Goal: Task Accomplishment & Management: Manage account settings

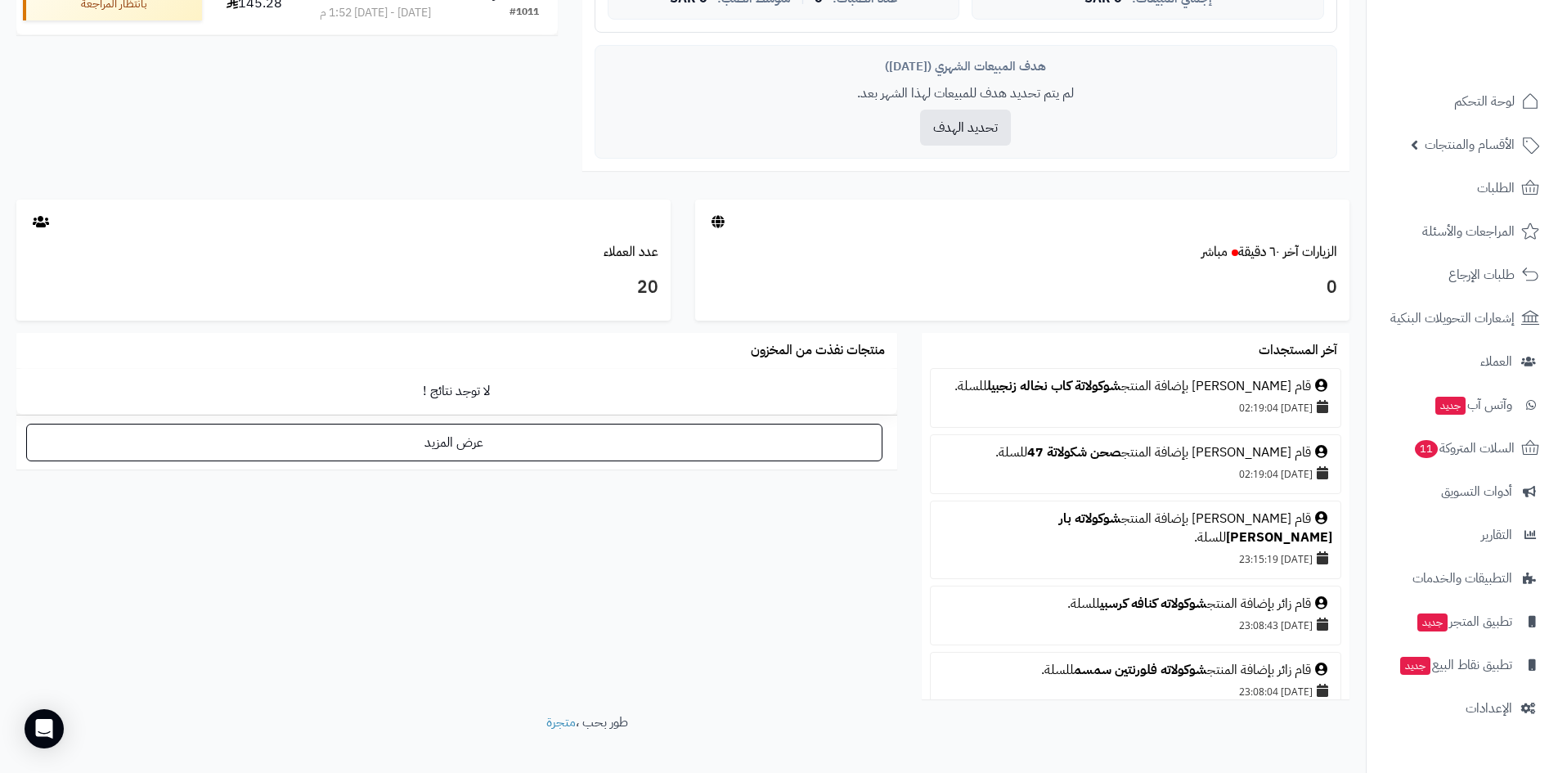
scroll to position [518, 0]
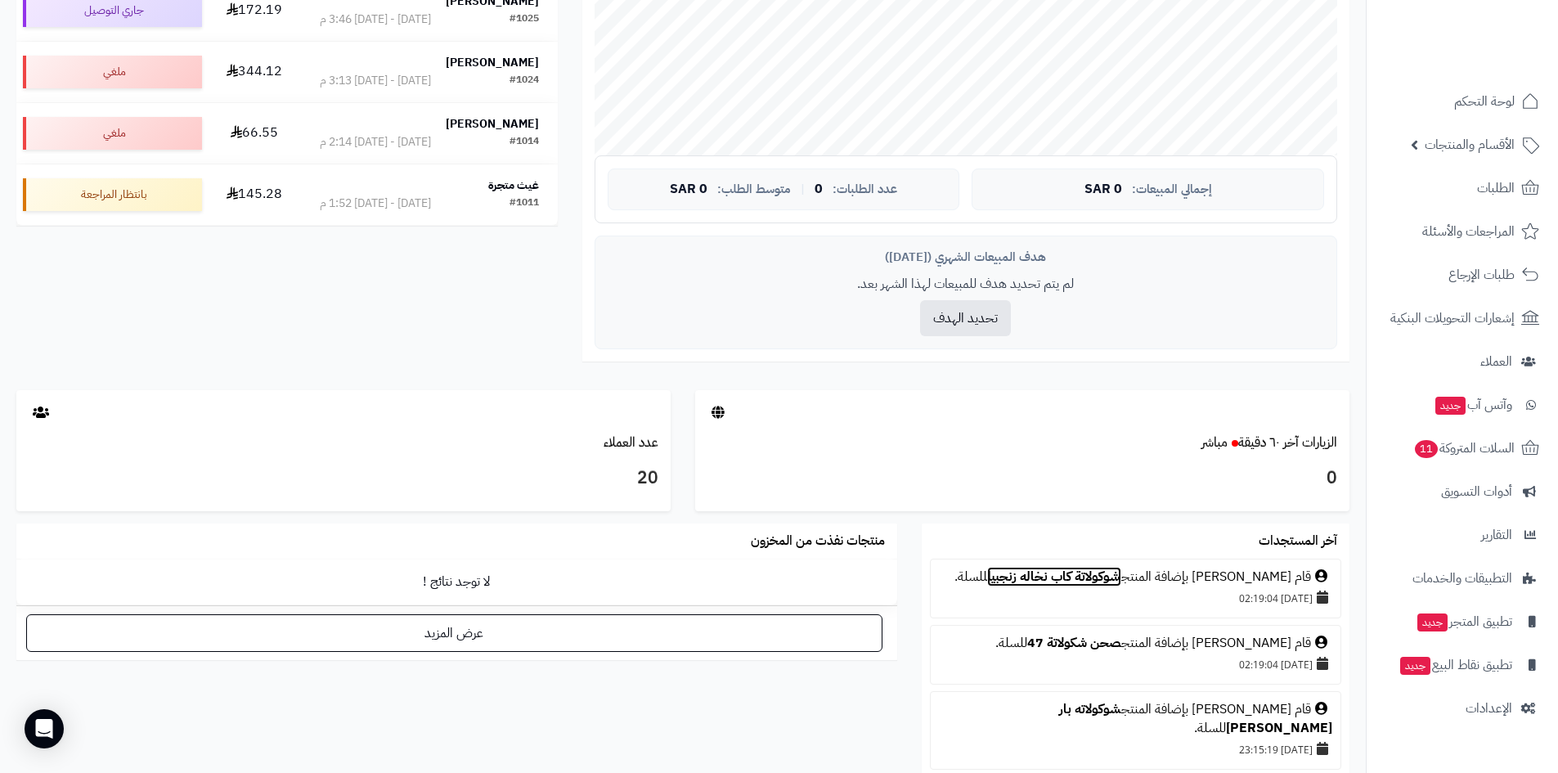
click at [1063, 578] on link "شوكولاتة كاب نخاله زنجبيل" at bounding box center [1054, 577] width 134 height 20
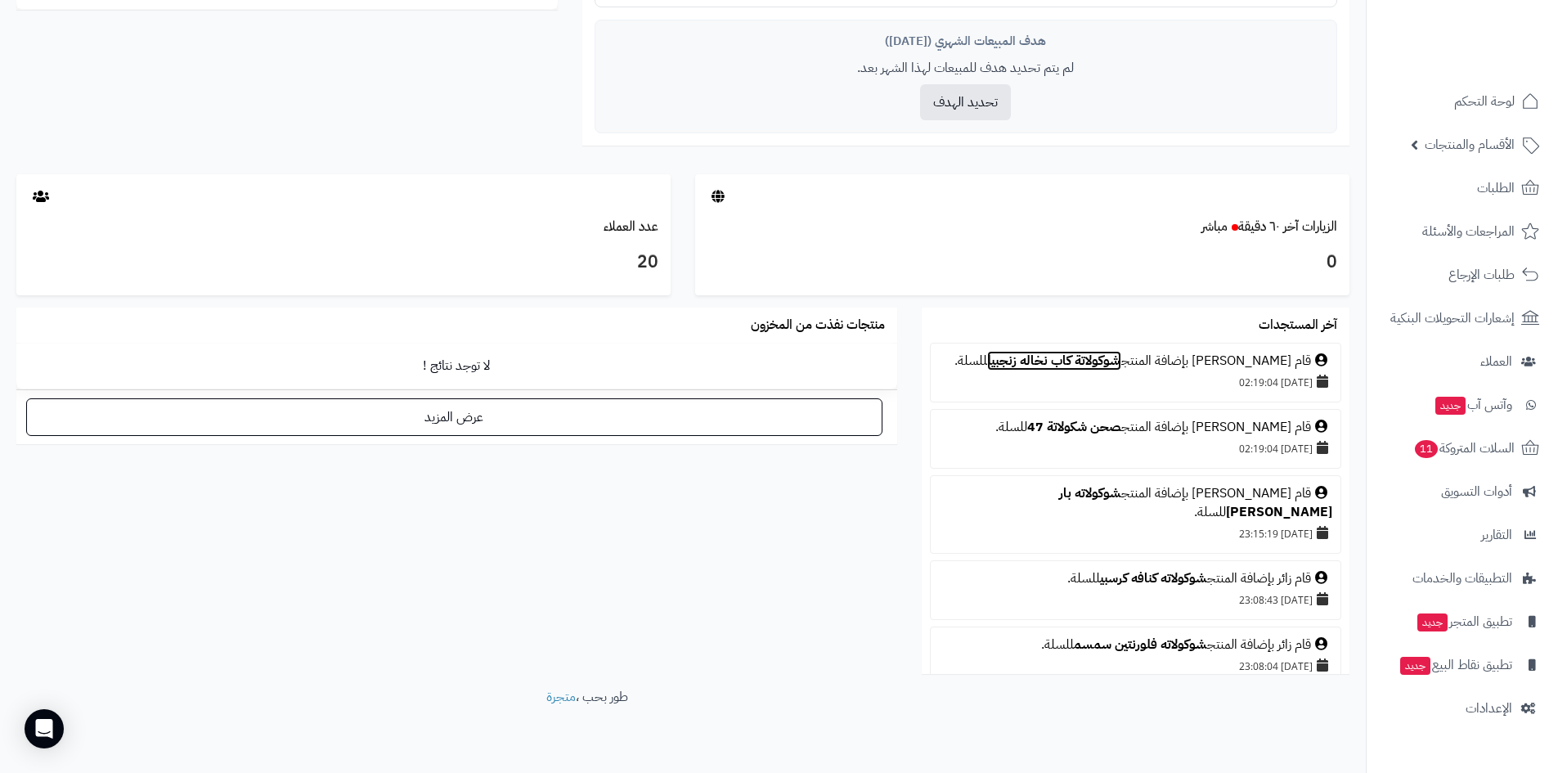
scroll to position [764, 0]
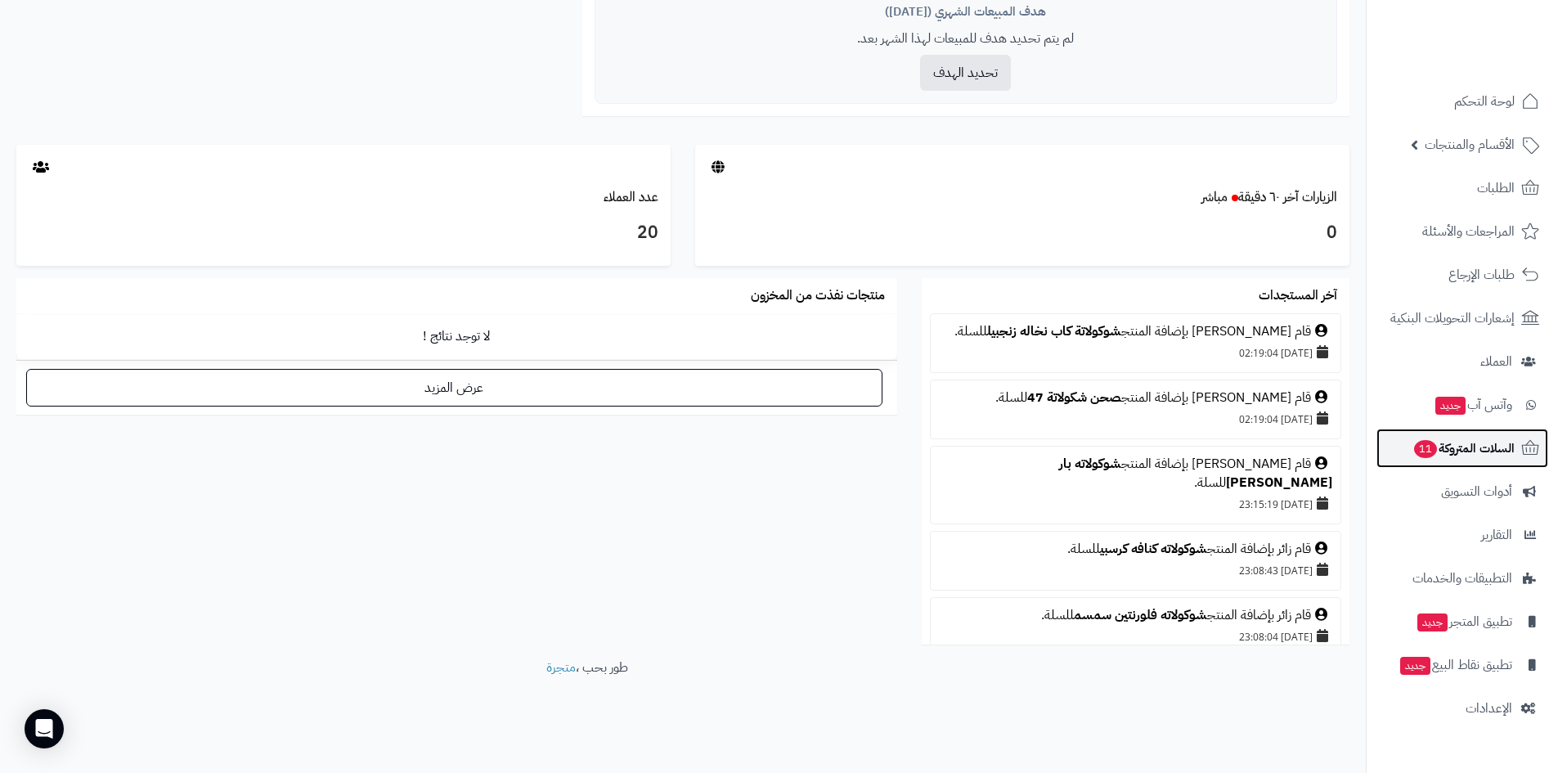
click at [1470, 454] on span "السلات المتروكة 11" at bounding box center [1463, 448] width 102 height 23
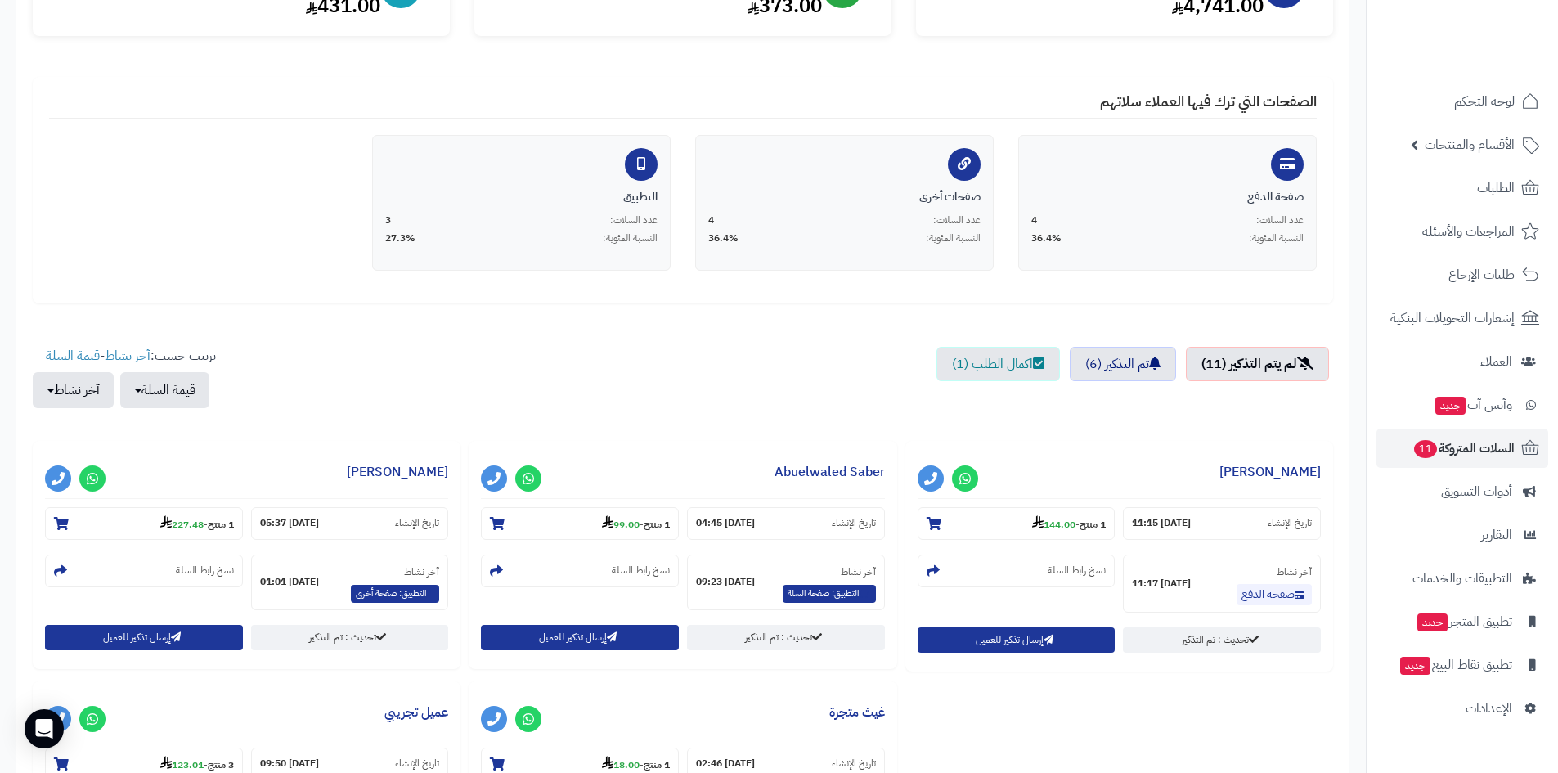
scroll to position [245, 0]
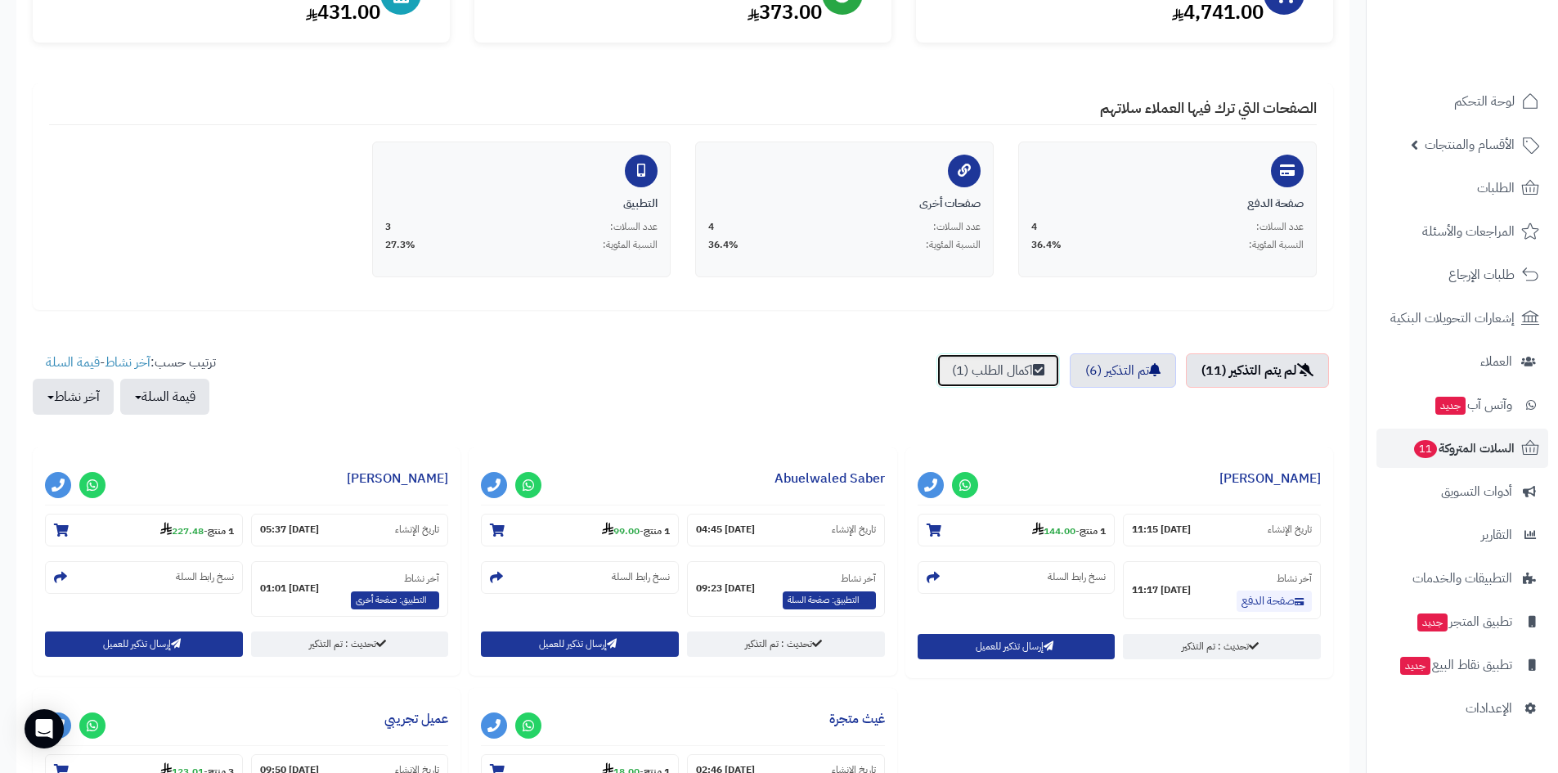
click at [988, 359] on link "اكمال الطلب (1)" at bounding box center [997, 370] width 123 height 34
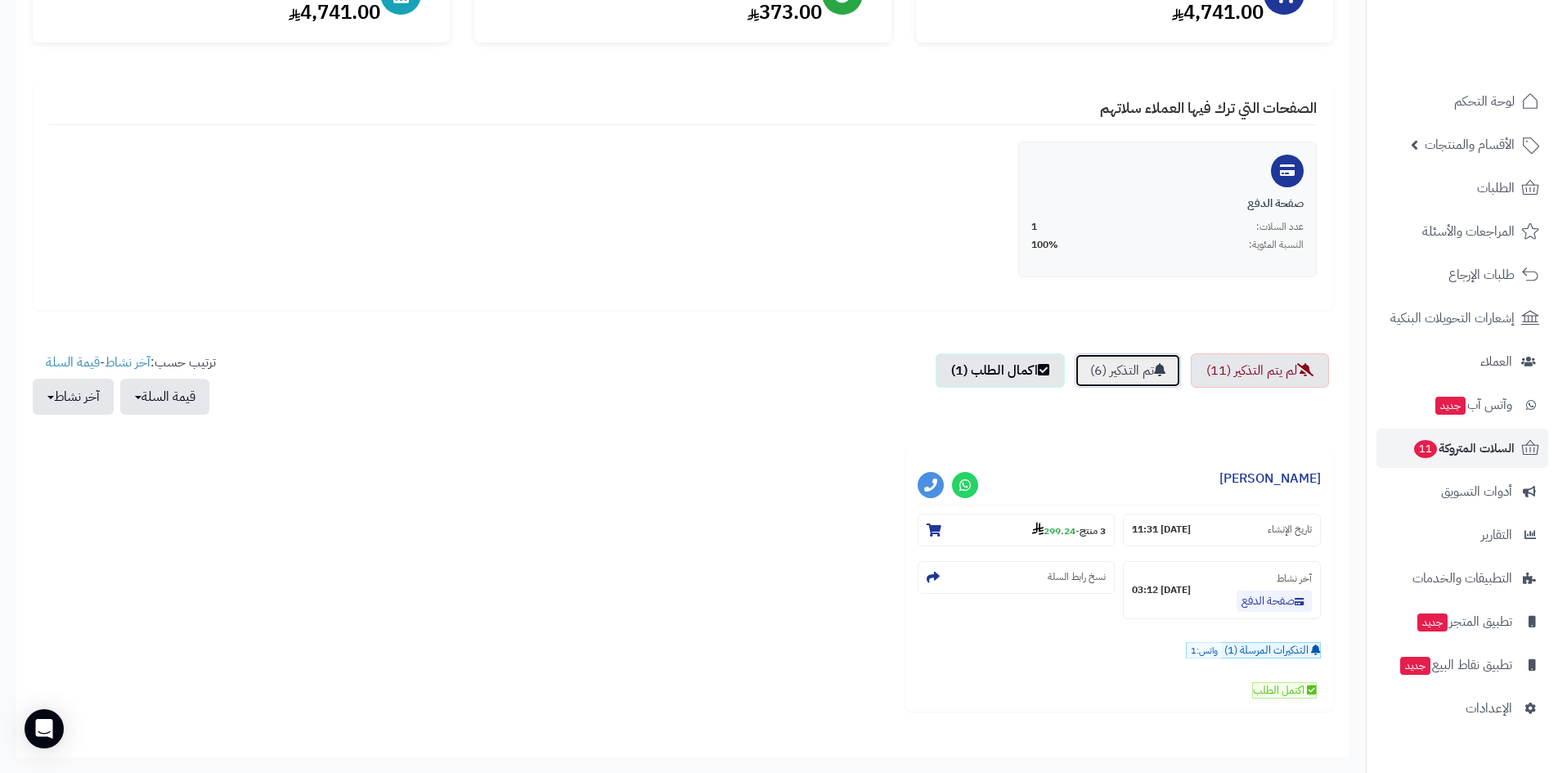
click at [1089, 375] on link "تم التذكير (6)" at bounding box center [1127, 370] width 106 height 34
